Goal: Check status: Check status

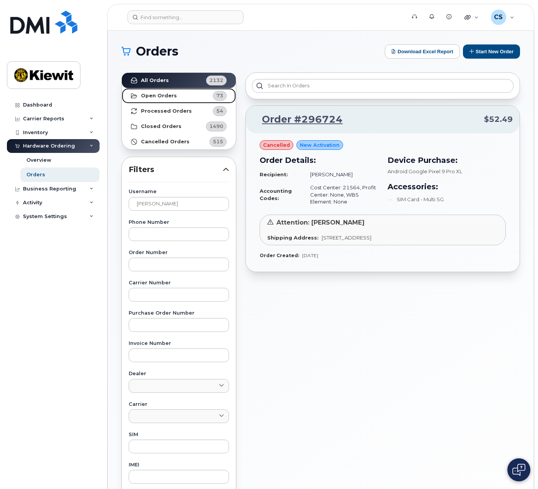
click at [170, 97] on strong "Open Orders" at bounding box center [159, 96] width 36 height 6
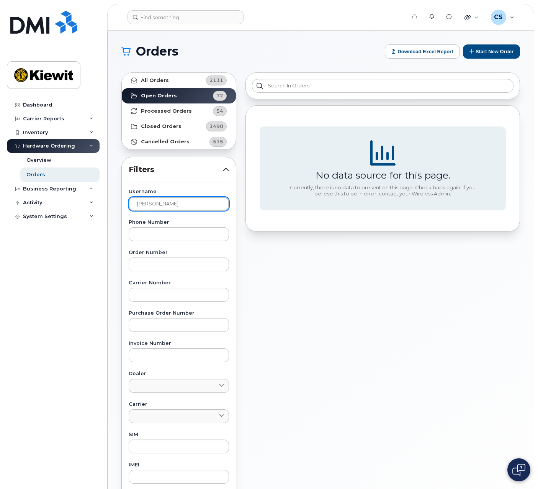
click at [159, 206] on input "[PERSON_NAME]" at bounding box center [179, 204] width 100 height 14
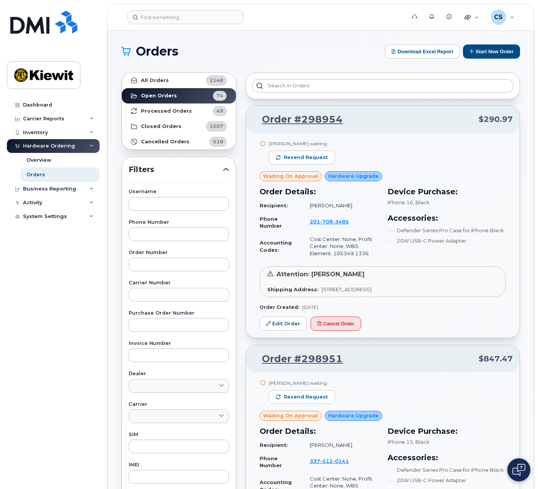
click at [162, 204] on input "text" at bounding box center [179, 204] width 100 height 14
type input "[PERSON_NAME]"
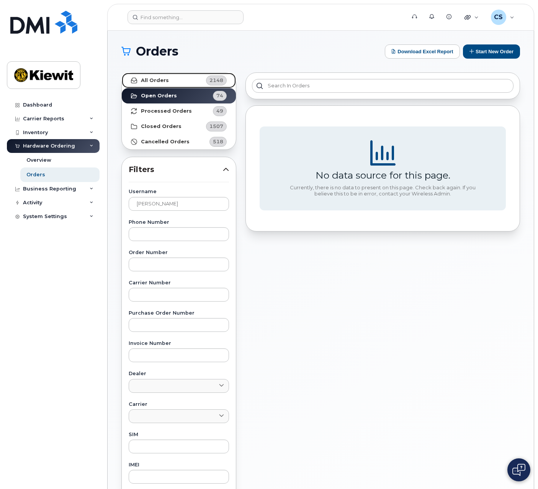
click at [175, 79] on link "All Orders 2148" at bounding box center [179, 80] width 114 height 15
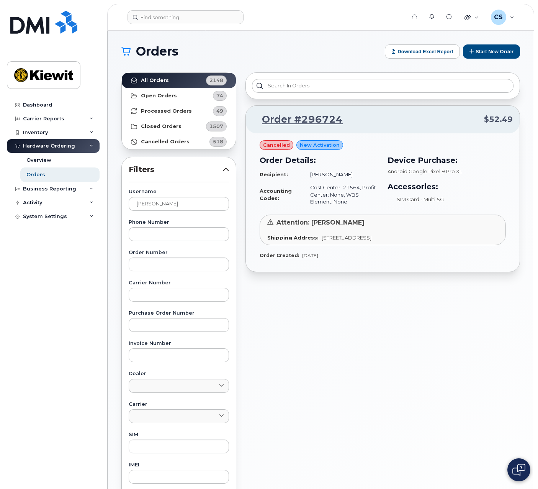
click at [319, 408] on div "Order #296724 $52.49 cancelled New Activation Order Details: Recipient: Corey S…" at bounding box center [383, 337] width 284 height 538
click at [335, 345] on div "Order #296724 $52.49 cancelled New Activation Order Details: Recipient: Corey S…" at bounding box center [383, 337] width 284 height 538
